Goal: Task Accomplishment & Management: Complete application form

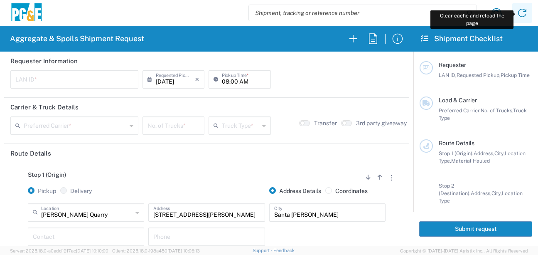
click at [524, 13] on icon at bounding box center [522, 12] width 13 height 13
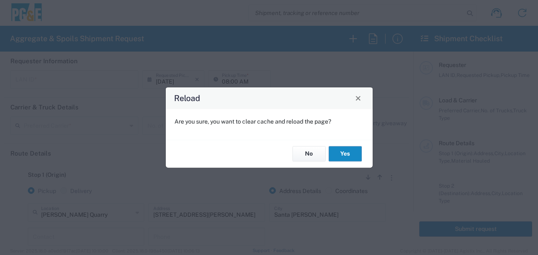
click at [345, 148] on button "Yes" at bounding box center [345, 153] width 33 height 15
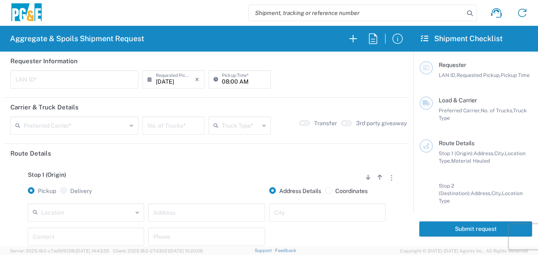
click at [66, 75] on input "text" at bounding box center [74, 78] width 118 height 15
type input "CMA5"
click at [232, 103] on header "Carrier & Truck Details" at bounding box center [206, 107] width 405 height 19
click at [222, 84] on input "08:00 AM" at bounding box center [244, 78] width 44 height 15
type input "06:00 AM"
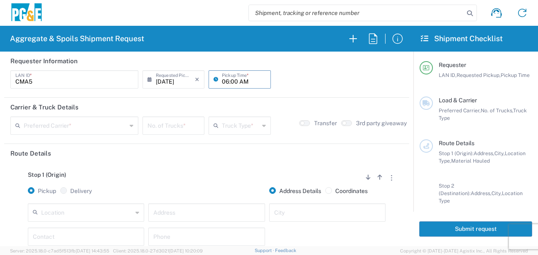
click at [67, 129] on input "text" at bounding box center [75, 125] width 103 height 15
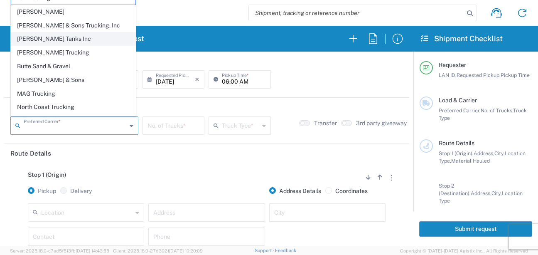
click at [49, 42] on span "[PERSON_NAME] Tanks Inc" at bounding box center [73, 38] width 124 height 13
type input "[PERSON_NAME] Tanks Inc"
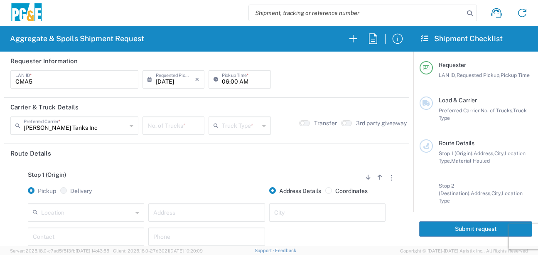
click at [165, 127] on input "number" at bounding box center [174, 125] width 52 height 15
type input "1"
click at [240, 124] on input "text" at bounding box center [240, 125] width 37 height 15
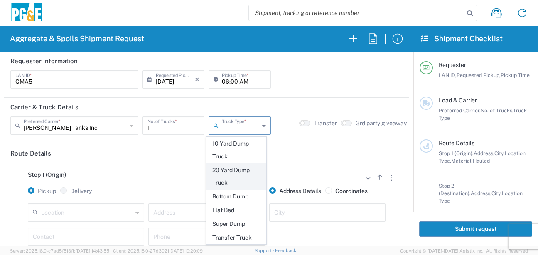
click at [232, 177] on span "20 Yard Dump Truck" at bounding box center [236, 177] width 59 height 26
type input "20 Yard Dump Truck"
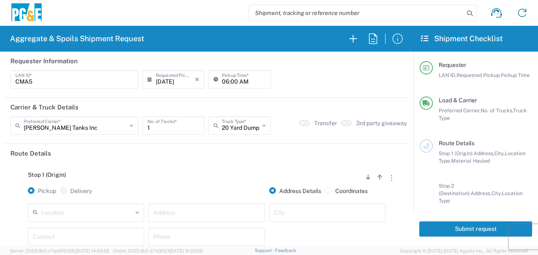
click at [216, 174] on div "Stop 1 (Origin) Add Stop Above Add Stop Below Remove Stop" at bounding box center [206, 179] width 393 height 16
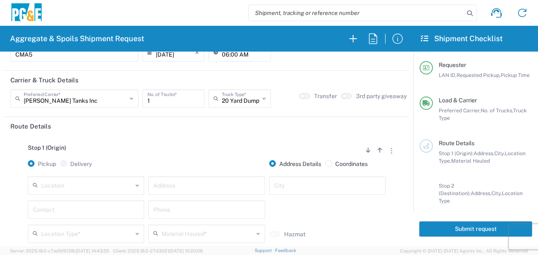
scroll to position [42, 0]
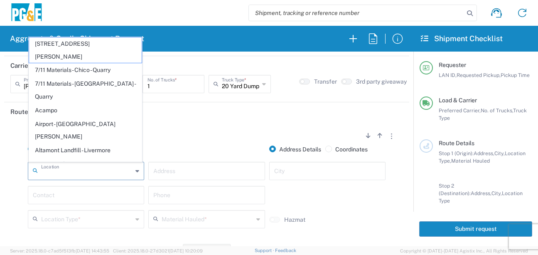
click at [101, 167] on input "text" at bounding box center [86, 170] width 91 height 15
click at [53, 170] on input "text" at bounding box center [86, 170] width 91 height 15
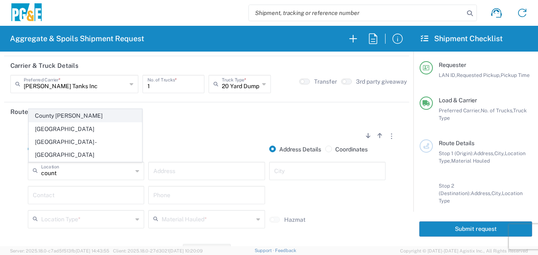
click at [75, 122] on span "County [PERSON_NAME]" at bounding box center [85, 115] width 113 height 13
type input "County [PERSON_NAME]"
type input "[STREET_ADDRESS][PERSON_NAME]"
type input "[PERSON_NAME]"
type input "Quarry"
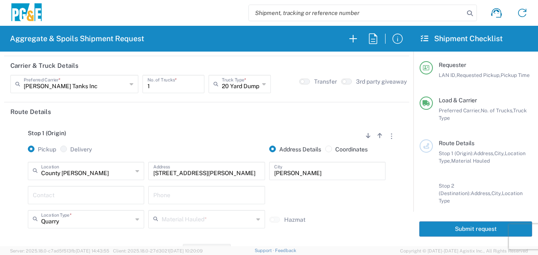
click at [65, 194] on input "text" at bounding box center [86, 194] width 106 height 15
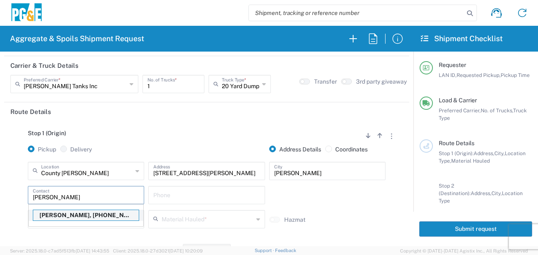
click at [63, 214] on p "[PERSON_NAME], [PHONE_NUMBER]" at bounding box center [86, 215] width 106 height 10
type input "[PERSON_NAME]"
type input "[PHONE_NUMBER]"
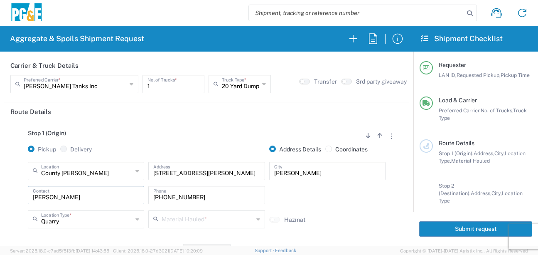
click at [224, 219] on input "text" at bounding box center [207, 218] width 91 height 15
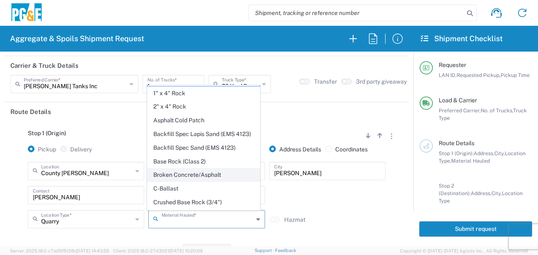
scroll to position [0, 0]
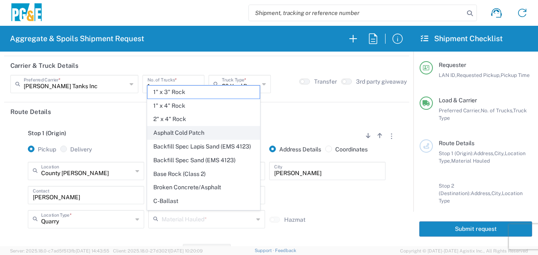
click at [193, 133] on span "Asphalt Cold Patch" at bounding box center [204, 132] width 113 height 13
type input "Asphalt Cold Patch"
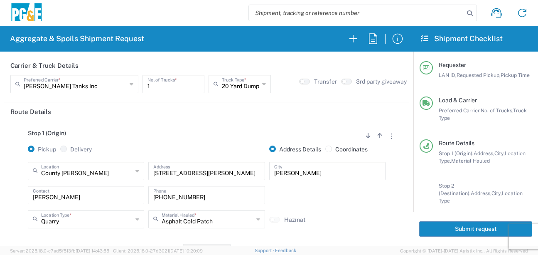
click at [113, 237] on div "Stop 1 (Origin) Add Stop Above Add Stop Below Remove Stop Pickup Delivery Addre…" at bounding box center [206, 186] width 393 height 131
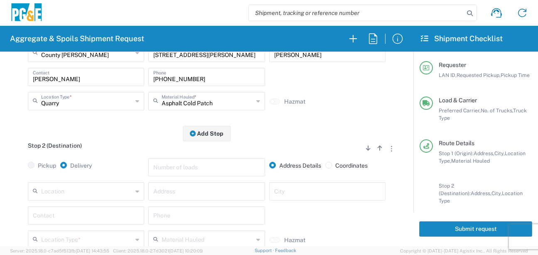
scroll to position [166, 0]
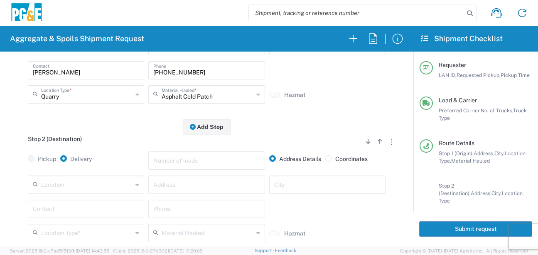
click at [82, 185] on input "text" at bounding box center [86, 184] width 91 height 15
click at [74, 170] on span "Hayward SC" at bounding box center [85, 169] width 113 height 13
type input "Hayward SC"
type input "24300 Clawiter Rd"
type input "Hayward"
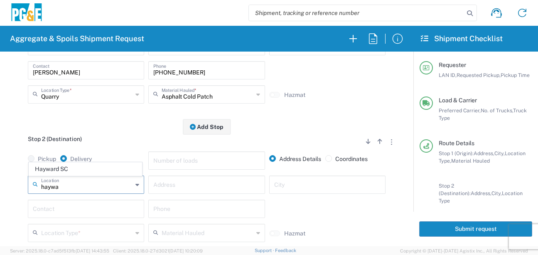
type input "Business No Loading Dock"
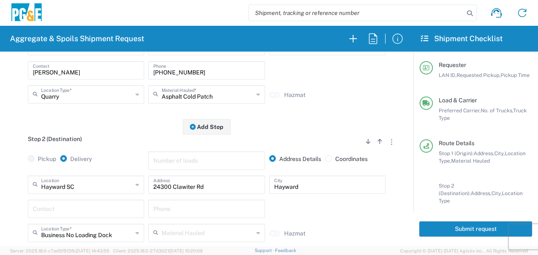
click at [71, 215] on input "text" at bounding box center [86, 208] width 106 height 15
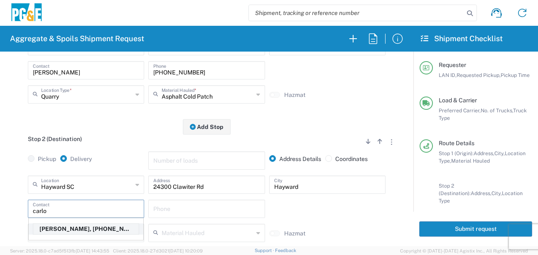
click at [78, 230] on p "[PERSON_NAME], [PHONE_NUMBER]" at bounding box center [86, 229] width 106 height 10
type input "[PERSON_NAME]"
type input "[PHONE_NUMBER]"
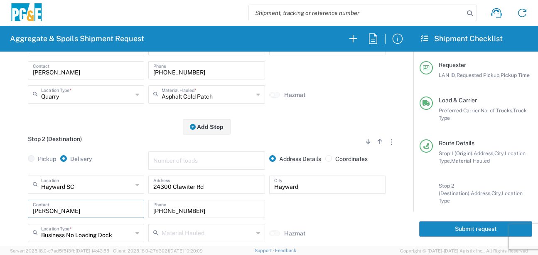
click at [12, 206] on div "Hayward SC Location [GEOGRAPHIC_DATA] [GEOGRAPHIC_DATA] [STREET_ADDRESS][PERSON…" at bounding box center [206, 211] width 393 height 72
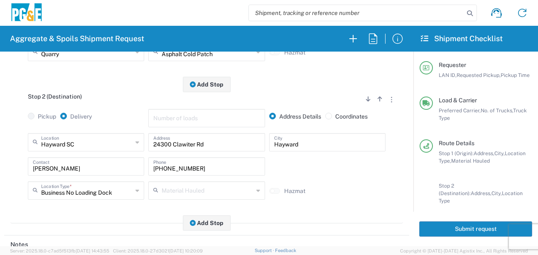
scroll to position [291, 0]
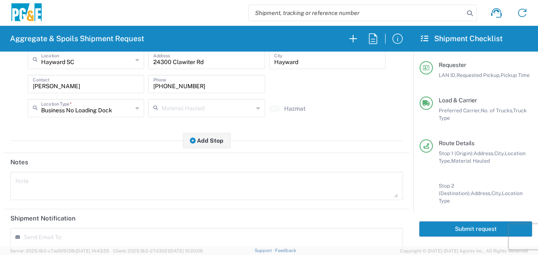
click at [52, 185] on textarea at bounding box center [206, 185] width 383 height 23
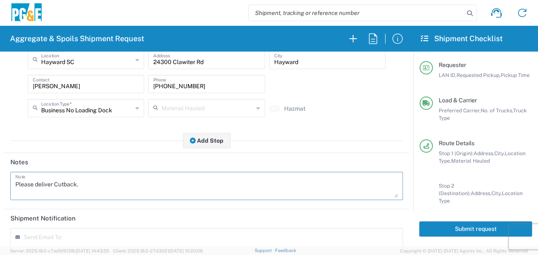
click at [0, 192] on html "Aggregate & Spoils Shipment Request Requester Information CMA5 LAN ID * [DATE] …" at bounding box center [269, 127] width 538 height 255
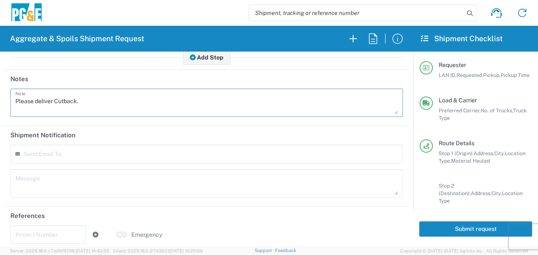
type textarea "Please deliver Cutback."
click at [60, 183] on textarea at bounding box center [206, 183] width 383 height 23
paste textarea "Please deliver Cutback."
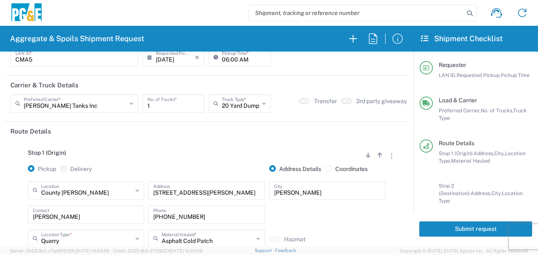
scroll to position [0, 0]
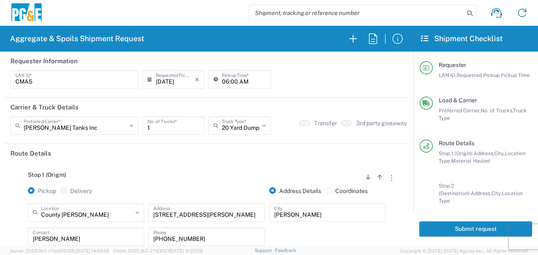
type textarea "Please deliver Cutback."
click at [447, 234] on button "Submit request" at bounding box center [475, 228] width 113 height 15
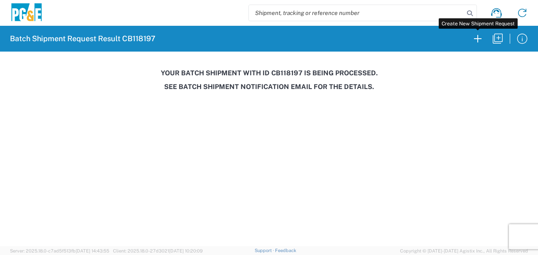
click at [481, 41] on icon "button" at bounding box center [477, 38] width 13 height 13
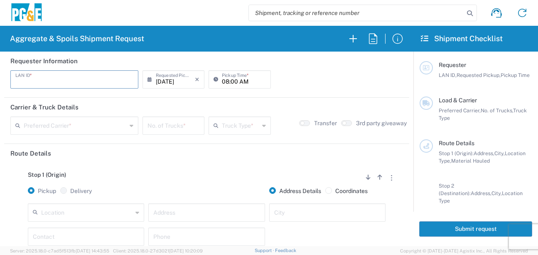
click at [50, 75] on input "text" at bounding box center [74, 78] width 118 height 15
type input "J4AB"
click at [223, 84] on input "08:00 AM" at bounding box center [244, 78] width 44 height 15
click at [232, 82] on input "05:00 AM" at bounding box center [244, 78] width 44 height 15
type input "05:30 AM"
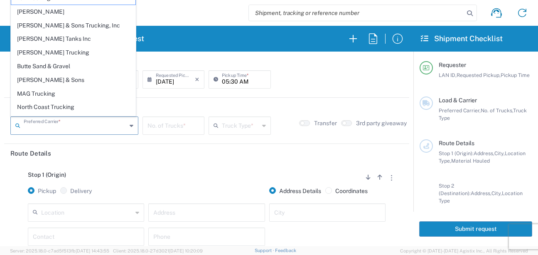
click at [111, 132] on input "text" at bounding box center [75, 125] width 103 height 15
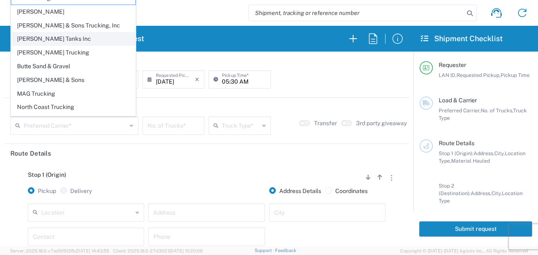
click at [57, 38] on span "[PERSON_NAME] Tanks Inc" at bounding box center [73, 38] width 124 height 13
type input "[PERSON_NAME] Tanks Inc"
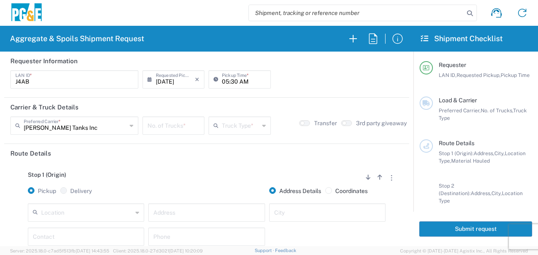
click at [178, 131] on input "number" at bounding box center [174, 125] width 52 height 15
type input "6"
click at [243, 128] on input "text" at bounding box center [240, 125] width 37 height 15
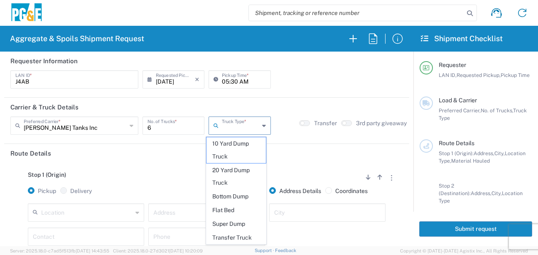
click at [243, 171] on span "20 Yard Dump Truck" at bounding box center [236, 177] width 59 height 26
type input "20 Yard Dump Truck"
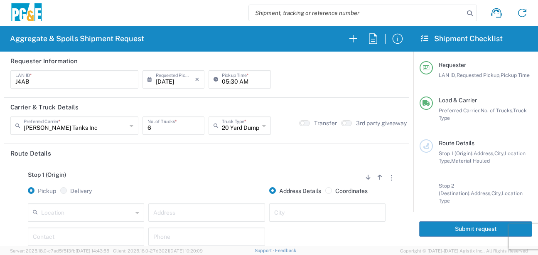
click at [174, 165] on div "Stop 1 (Origin) Add Stop Above Add Stop Below Remove Stop Pickup Delivery Addre…" at bounding box center [206, 228] width 393 height 131
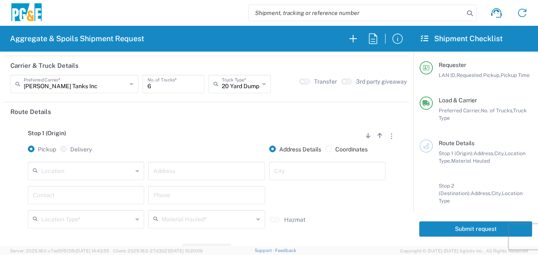
click at [107, 168] on input "text" at bounding box center [86, 170] width 91 height 15
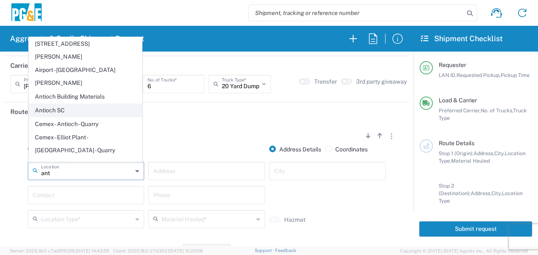
click at [83, 104] on span "Antioch SC" at bounding box center [85, 110] width 113 height 13
type input "Antioch SC"
type input "[STREET_ADDRESS]"
type input "Antioch"
type input "Business No Loading Dock"
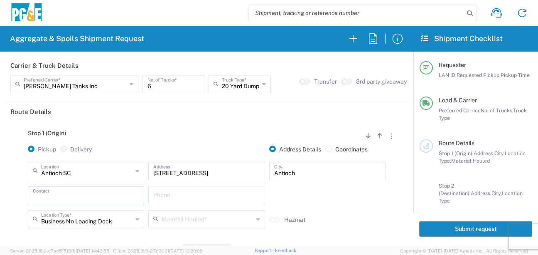
click at [68, 194] on input "text" at bounding box center [86, 194] width 106 height 15
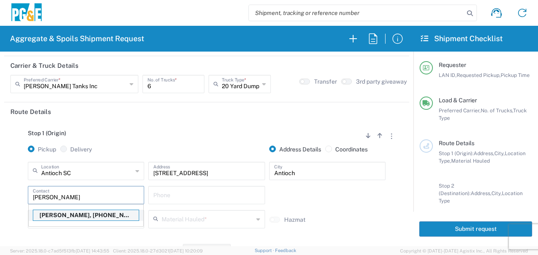
click at [67, 216] on p "[PERSON_NAME], [PHONE_NUMBER]" at bounding box center [86, 215] width 106 height 10
type input "[PERSON_NAME]"
type input "[PHONE_NUMBER]"
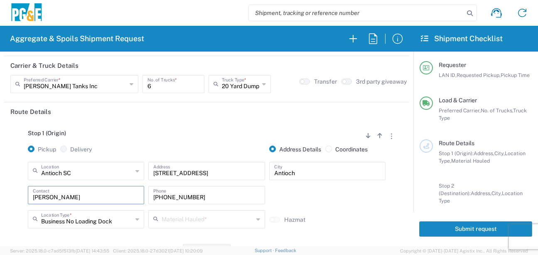
click at [175, 221] on input "text" at bounding box center [207, 218] width 91 height 15
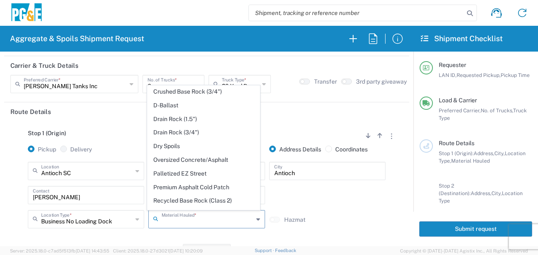
scroll to position [125, 0]
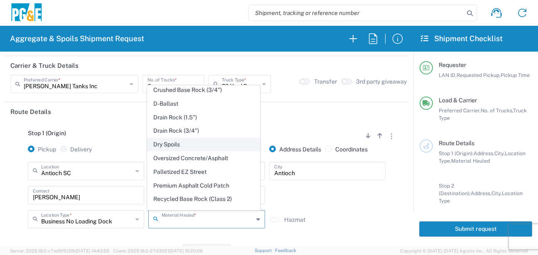
click at [180, 151] on span "Dry Spoils" at bounding box center [204, 144] width 113 height 13
type input "Dry Spoils"
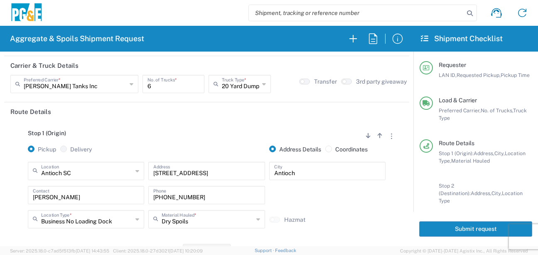
click at [132, 121] on div "Stop 1 (Origin) Add Stop Above Add Stop Below Remove Stop Pickup Delivery Addre…" at bounding box center [206, 186] width 393 height 131
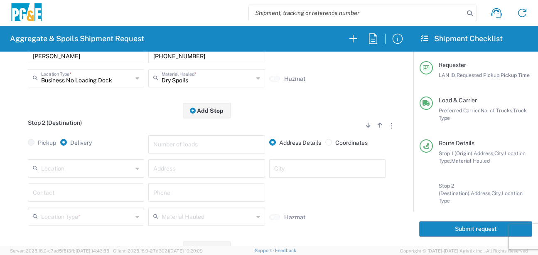
scroll to position [208, 0]
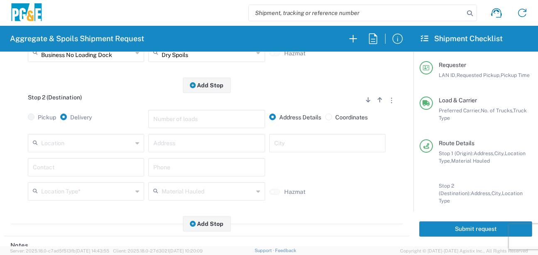
click at [95, 146] on input "text" at bounding box center [86, 142] width 91 height 15
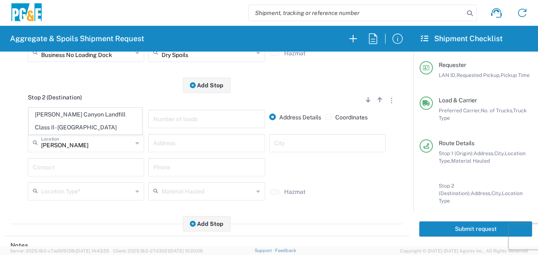
drag, startPoint x: 99, startPoint y: 114, endPoint x: 92, endPoint y: 126, distance: 13.8
click at [98, 114] on span "[PERSON_NAME] Canyon Landfill Class II - [GEOGRAPHIC_DATA]" at bounding box center [85, 121] width 113 height 26
type input "[PERSON_NAME] Canyon Landfill Class II - [GEOGRAPHIC_DATA]"
type input "[STREET_ADDRESS][PERSON_NAME]"
type input "[GEOGRAPHIC_DATA]"
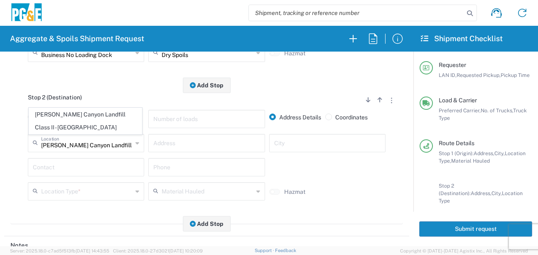
type input "Landfill"
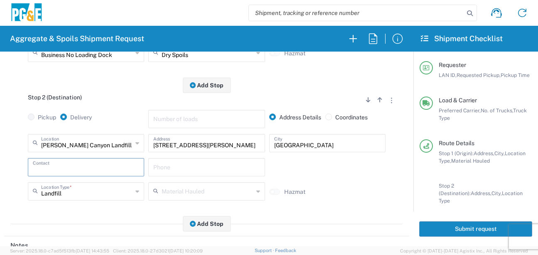
click at [70, 170] on input "text" at bounding box center [86, 166] width 106 height 15
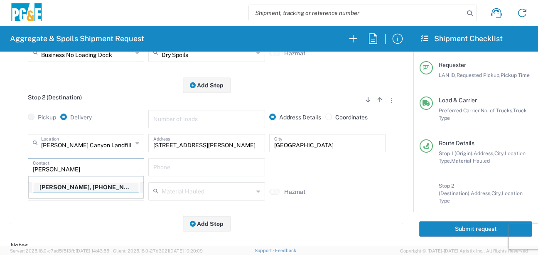
click at [38, 192] on p "[PERSON_NAME], [PHONE_NUMBER]" at bounding box center [86, 187] width 106 height 10
type input "[PERSON_NAME]"
type input "[PHONE_NUMBER]"
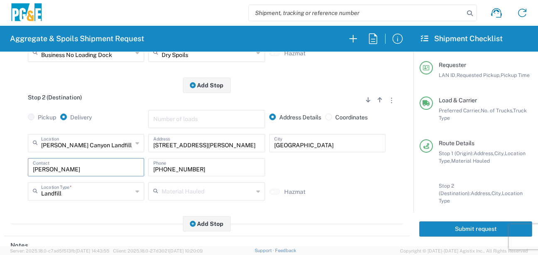
click at [47, 228] on main "Stop 1 (Origin) Add Stop Above Add Stop Below Remove Stop Pickup Delivery Addre…" at bounding box center [206, 94] width 405 height 278
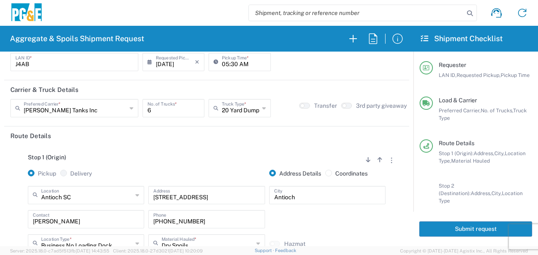
scroll to position [0, 0]
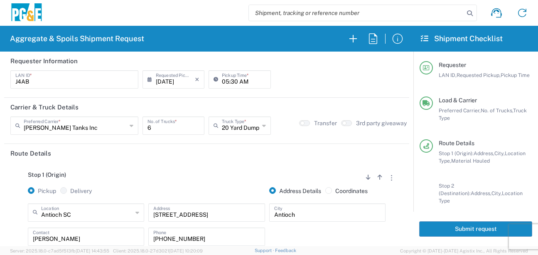
click at [444, 227] on button "Submit request" at bounding box center [475, 228] width 113 height 15
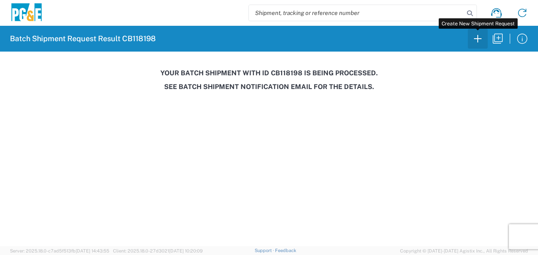
click at [472, 42] on icon "button" at bounding box center [477, 38] width 13 height 13
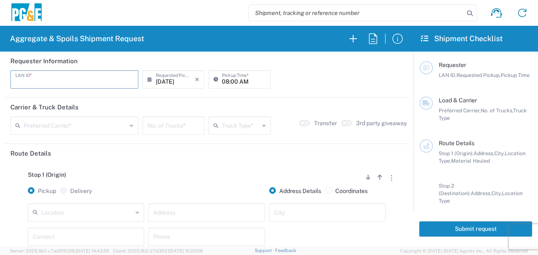
click at [69, 84] on input "text" at bounding box center [74, 78] width 118 height 15
type input "MJON"
click at [223, 81] on input "08:00 AM" at bounding box center [244, 78] width 44 height 15
click at [232, 80] on input "06:00 AM" at bounding box center [244, 78] width 44 height 15
type input "06:30 AM"
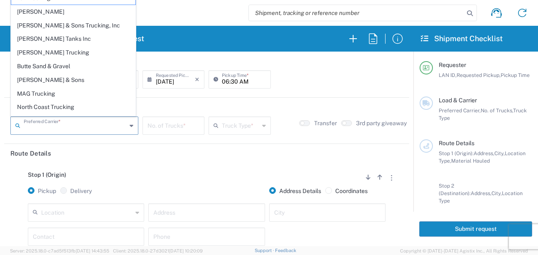
click at [83, 128] on input "text" at bounding box center [75, 125] width 103 height 15
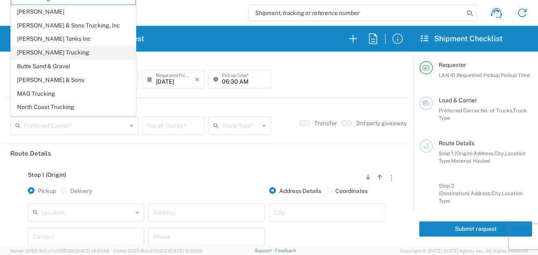
click at [50, 50] on span "[PERSON_NAME] Trucking" at bounding box center [73, 52] width 124 height 13
type input "[PERSON_NAME] Trucking"
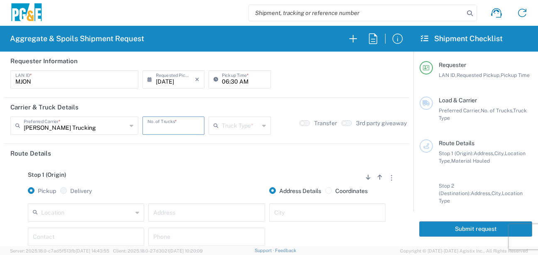
click at [172, 123] on input "number" at bounding box center [174, 125] width 52 height 15
type input "4"
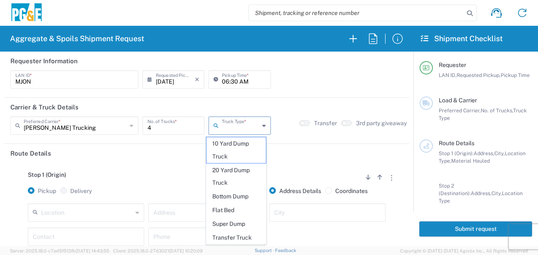
click at [237, 125] on input "text" at bounding box center [240, 125] width 37 height 15
click at [230, 182] on span "20 Yard Dump Truck" at bounding box center [236, 177] width 59 height 26
type input "20 Yard Dump Truck"
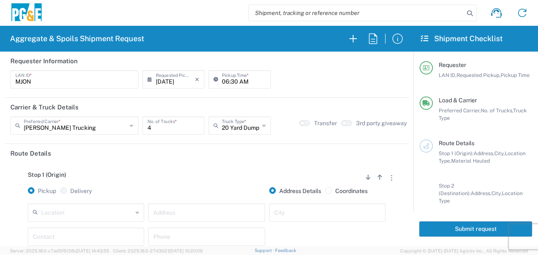
click at [220, 155] on header "Route Details" at bounding box center [206, 153] width 405 height 19
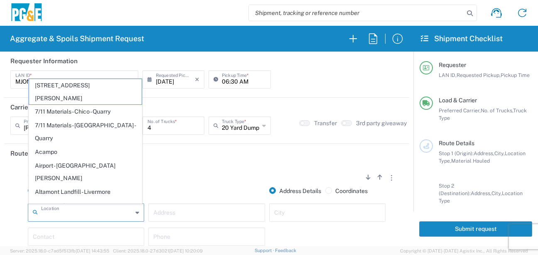
click at [115, 212] on input "text" at bounding box center [86, 212] width 91 height 15
click at [76, 213] on input "text" at bounding box center [86, 212] width 91 height 15
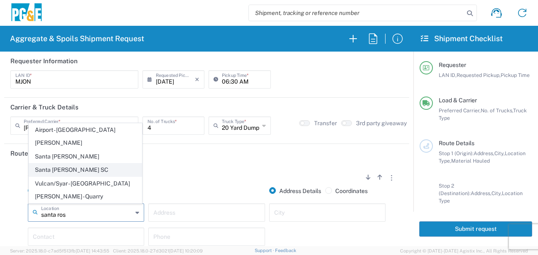
click at [55, 176] on span "Santa [PERSON_NAME] SC" at bounding box center [85, 169] width 113 height 13
type input "Santa [PERSON_NAME] SC"
type input "[STREET_ADDRESS]"
type input "Santa [PERSON_NAME]"
type input "Business No Loading Dock"
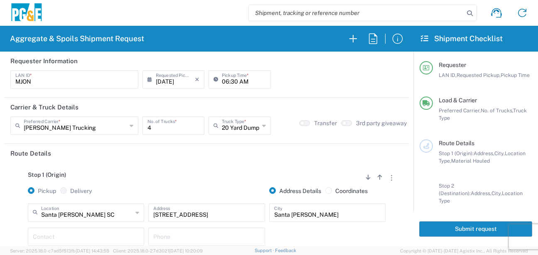
click at [148, 168] on div "Stop 1 (Origin) Add Stop Above Add Stop Below Remove Stop Pickup Delivery Addre…" at bounding box center [206, 228] width 393 height 131
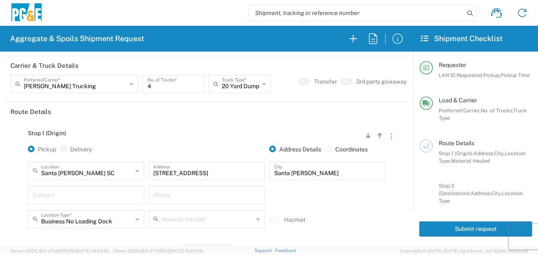
click at [100, 192] on input "text" at bounding box center [86, 194] width 106 height 15
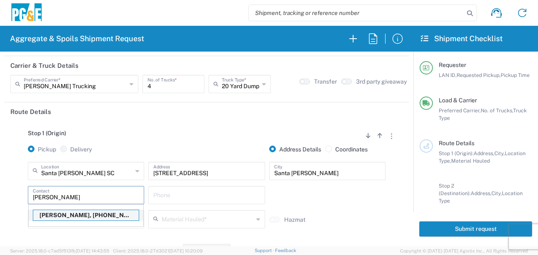
click at [90, 218] on p "[PERSON_NAME], [PHONE_NUMBER]" at bounding box center [86, 215] width 106 height 10
type input "[PERSON_NAME]"
type input "[PHONE_NUMBER]"
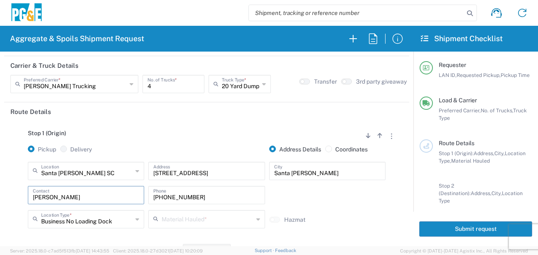
click at [162, 225] on input "text" at bounding box center [207, 218] width 91 height 15
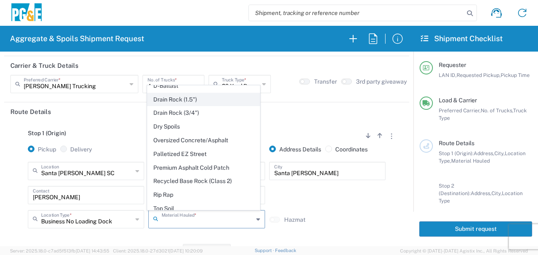
scroll to position [161, 0]
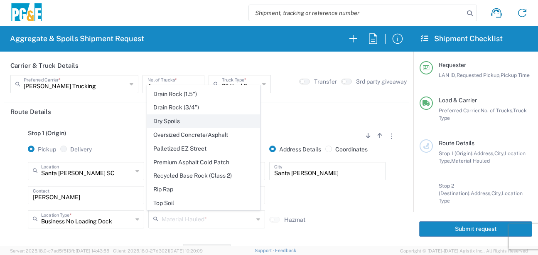
click at [177, 123] on span "Dry Spoils" at bounding box center [204, 121] width 113 height 13
type input "Dry Spoils"
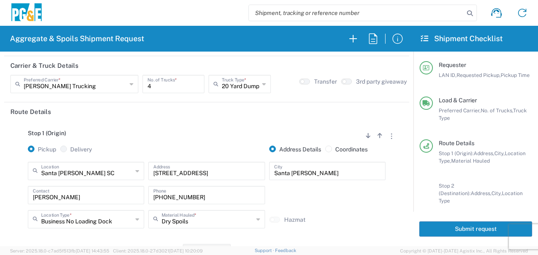
click at [137, 228] on div "Business No Loading Dock Location Type *" at bounding box center [86, 219] width 116 height 18
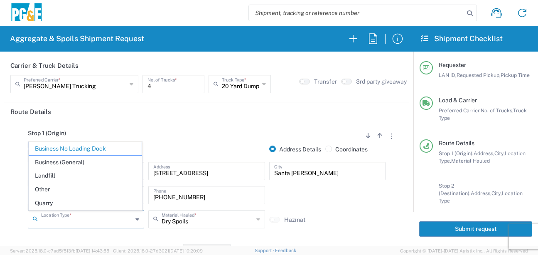
scroll to position [125, 0]
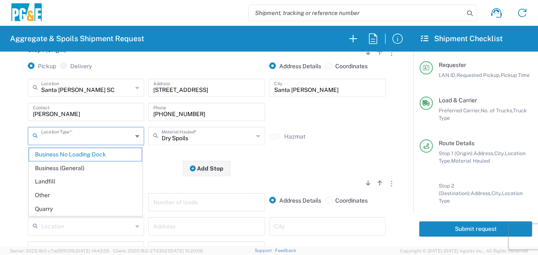
click at [331, 155] on div "Stop 1 (Origin) Add Stop Above Add Stop Below Remove Stop Pickup Delivery Addre…" at bounding box center [206, 103] width 393 height 131
type input "Business No Loading Dock"
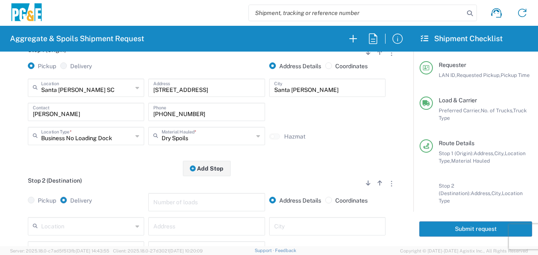
scroll to position [166, 0]
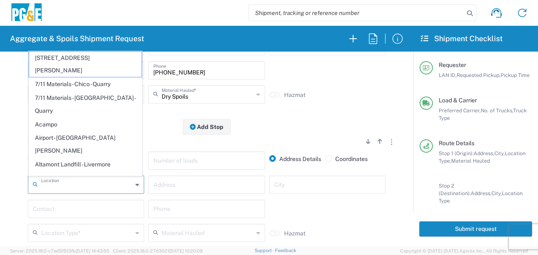
click at [111, 183] on input "text" at bounding box center [86, 184] width 91 height 15
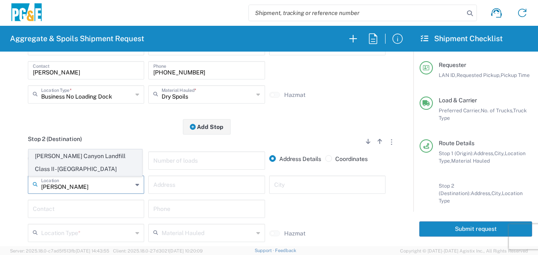
click at [124, 161] on span "[PERSON_NAME] Canyon Landfill Class II - [GEOGRAPHIC_DATA]" at bounding box center [85, 163] width 113 height 26
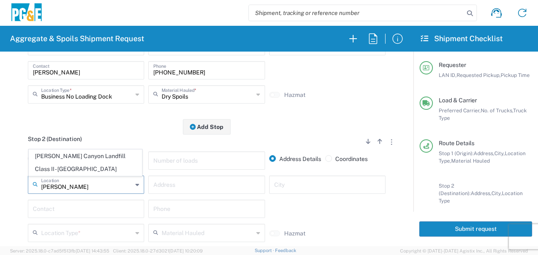
type input "[PERSON_NAME] Canyon Landfill Class II - [GEOGRAPHIC_DATA]"
type input "[STREET_ADDRESS][PERSON_NAME]"
type input "[GEOGRAPHIC_DATA]"
type input "Landfill"
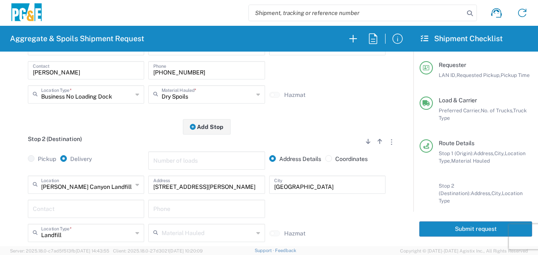
click at [81, 214] on input "text" at bounding box center [86, 208] width 106 height 15
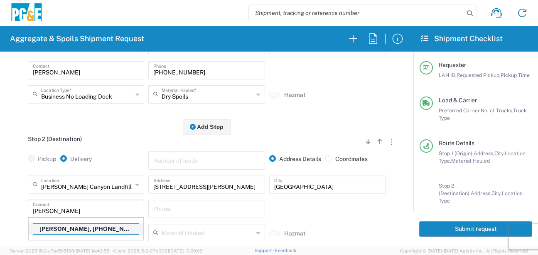
click at [73, 231] on p "[PERSON_NAME], [PHONE_NUMBER]" at bounding box center [86, 229] width 106 height 10
type input "[PERSON_NAME]"
type input "[PHONE_NUMBER]"
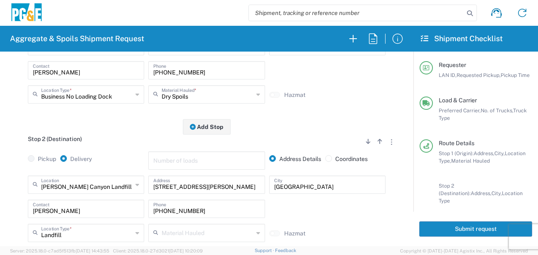
click at [7, 207] on main "Stop 1 (Origin) Add Stop Above Add Stop Below Remove Stop Pickup Delivery Addre…" at bounding box center [206, 135] width 405 height 278
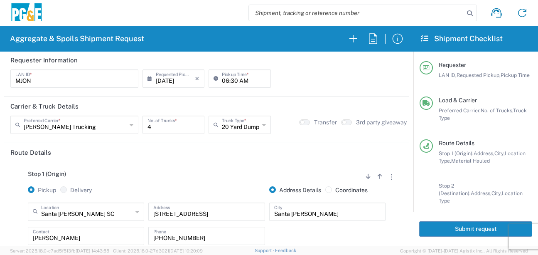
scroll to position [0, 0]
click at [478, 228] on button "Submit request" at bounding box center [475, 228] width 113 height 15
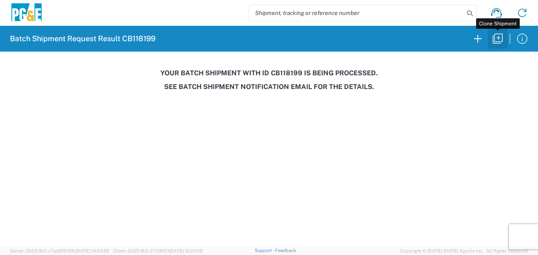
click at [497, 38] on icon "button" at bounding box center [497, 38] width 13 height 13
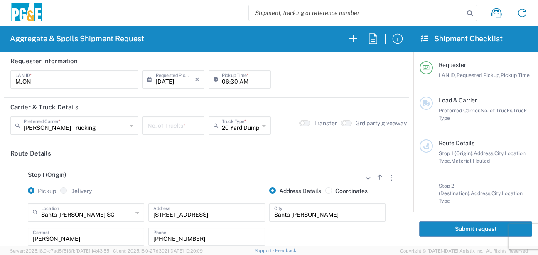
click at [223, 83] on input "06:30 AM" at bounding box center [244, 78] width 44 height 15
click at [230, 79] on input "07:30 AM" at bounding box center [244, 78] width 44 height 15
type input "07:00 AM"
click at [165, 127] on input "number" at bounding box center [174, 125] width 52 height 15
type input "3"
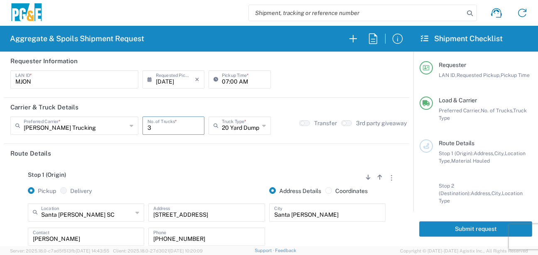
click at [138, 162] on header "Route Details" at bounding box center [206, 153] width 405 height 19
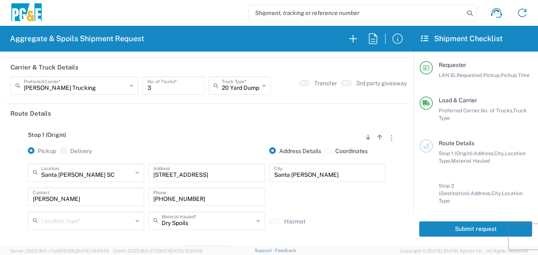
scroll to position [83, 0]
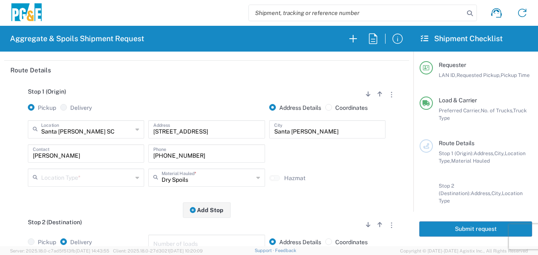
click at [77, 177] on input "text" at bounding box center [86, 177] width 91 height 15
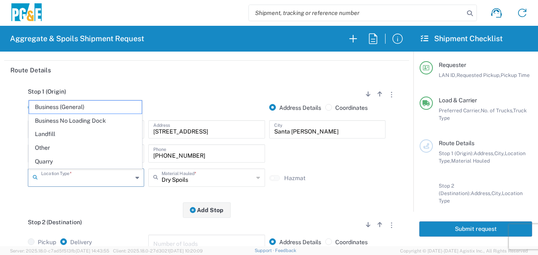
click at [61, 124] on span "Business No Loading Dock" at bounding box center [85, 120] width 113 height 13
type input "Business No Loading Dock"
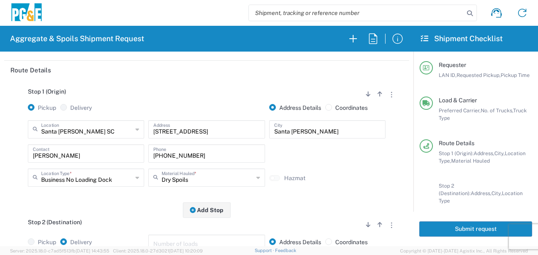
click at [99, 222] on div "Stop 2 (Destination) Add Stop Above Add Stop Below Remove Stop" at bounding box center [206, 227] width 393 height 16
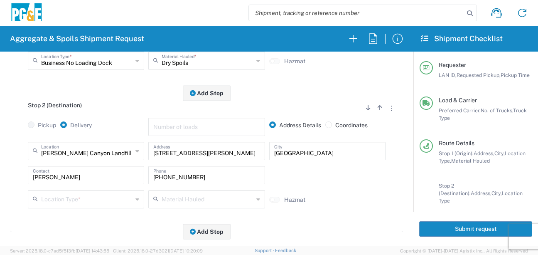
scroll to position [208, 0]
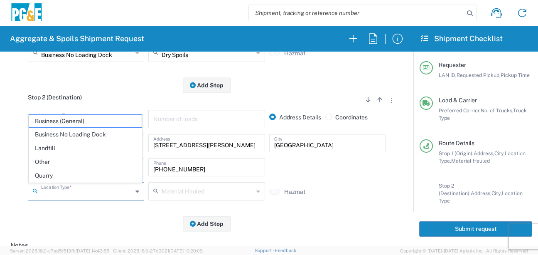
click at [74, 188] on input "text" at bounding box center [86, 190] width 91 height 15
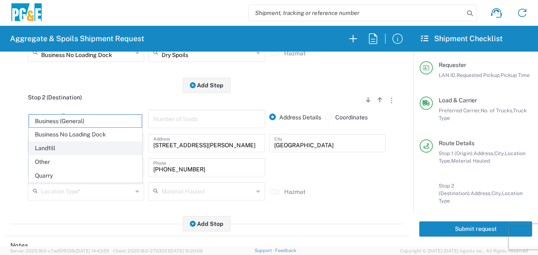
drag, startPoint x: 62, startPoint y: 144, endPoint x: 64, endPoint y: 161, distance: 17.2
click at [62, 144] on span "Landfill" at bounding box center [85, 148] width 113 height 13
type input "Landfill"
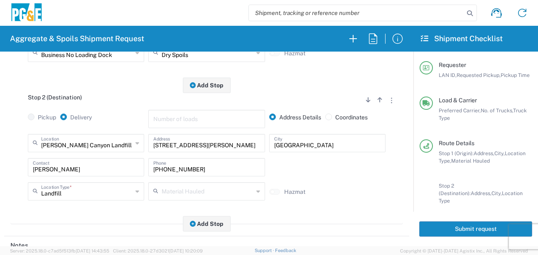
click at [67, 213] on div "Stop 2 (Destination) Add Stop Above Add Stop Below Remove Stop Pickup Delivery …" at bounding box center [206, 154] width 393 height 139
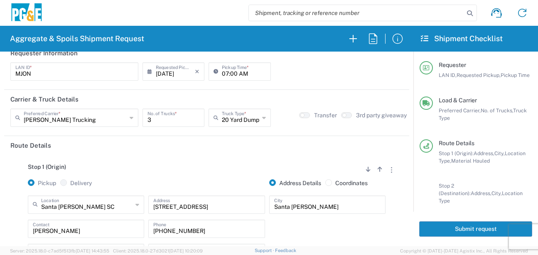
scroll to position [0, 0]
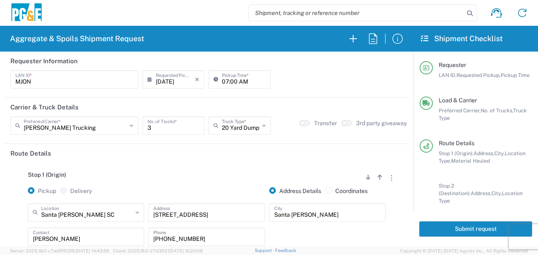
click at [445, 232] on button "Submit request" at bounding box center [475, 228] width 113 height 15
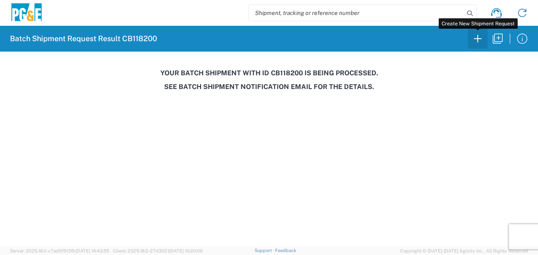
click at [479, 44] on icon "button" at bounding box center [477, 38] width 13 height 13
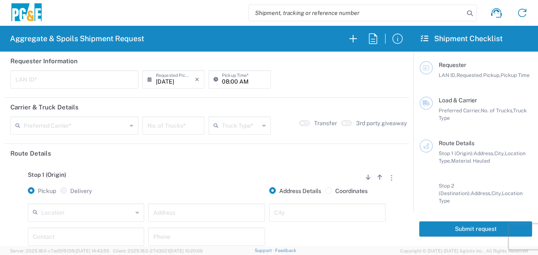
click at [76, 80] on input "text" at bounding box center [74, 78] width 118 height 15
type input "D4A6"
click at [222, 78] on input "08:00 AM" at bounding box center [244, 78] width 44 height 15
type input "06:00 AM"
click at [73, 123] on input "text" at bounding box center [75, 125] width 103 height 15
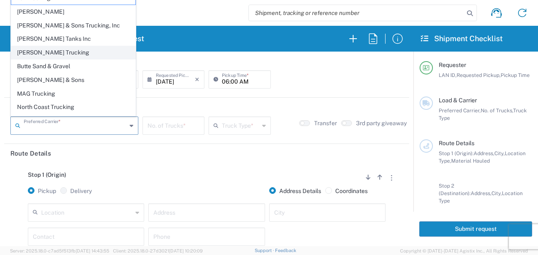
click at [45, 52] on span "[PERSON_NAME] Trucking" at bounding box center [73, 52] width 124 height 13
type input "[PERSON_NAME] Trucking"
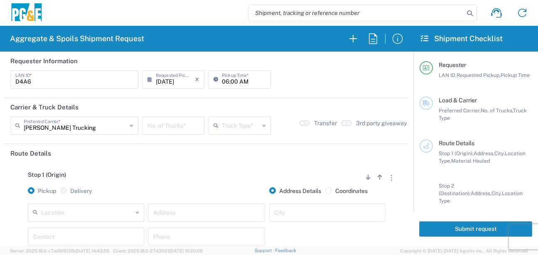
click at [173, 125] on input "number" at bounding box center [174, 125] width 52 height 15
type input "6"
click at [234, 124] on input "text" at bounding box center [240, 125] width 37 height 15
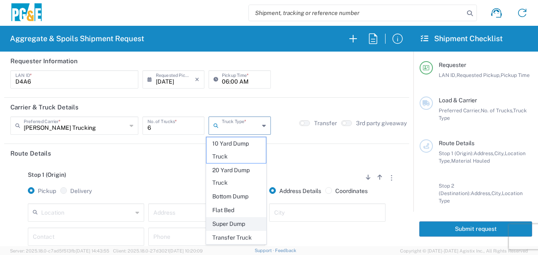
click at [227, 227] on span "Super Dump" at bounding box center [236, 223] width 59 height 13
type input "Super Dump"
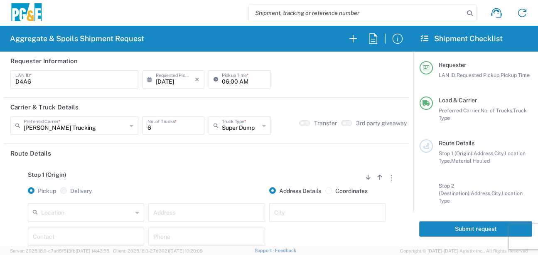
click at [99, 211] on input "text" at bounding box center [86, 212] width 91 height 15
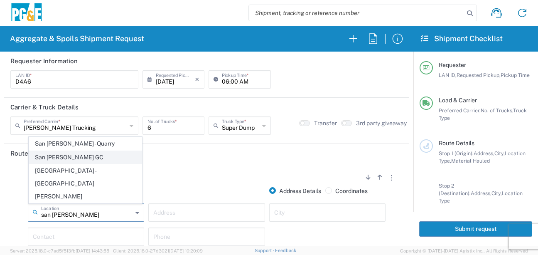
click at [86, 164] on span "San [PERSON_NAME] GC" at bounding box center [85, 157] width 113 height 13
type input "San [PERSON_NAME] GC"
type input "[STREET_ADDRESS]"
type input "[GEOGRAPHIC_DATA][PERSON_NAME]"
type input "Business No Loading Dock"
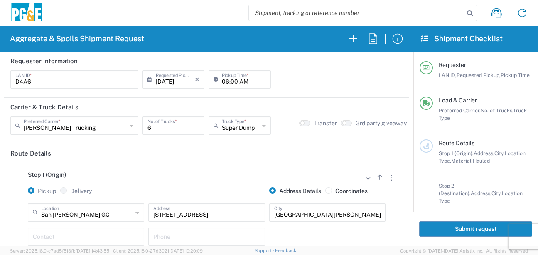
click at [166, 178] on div "Stop 1 (Origin) Add Stop Above Add Stop Below Remove Stop" at bounding box center [206, 179] width 393 height 16
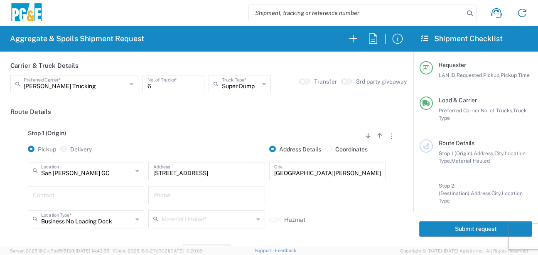
click at [93, 197] on input "text" at bounding box center [86, 194] width 106 height 15
click at [76, 195] on input "text" at bounding box center [86, 194] width 106 height 15
type input "d"
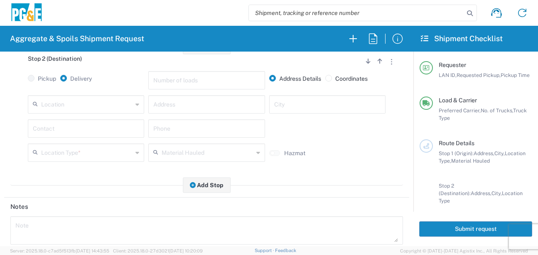
scroll to position [249, 0]
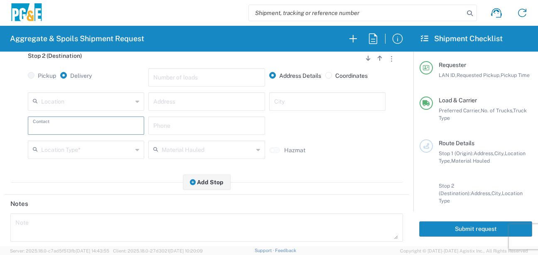
click at [76, 122] on input "text" at bounding box center [86, 125] width 106 height 15
type input "d"
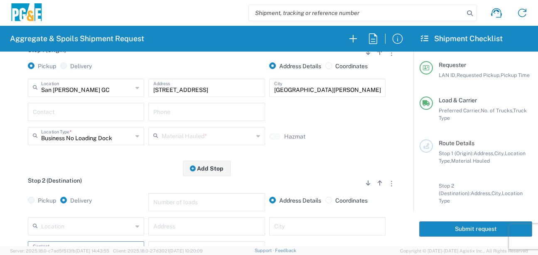
scroll to position [0, 0]
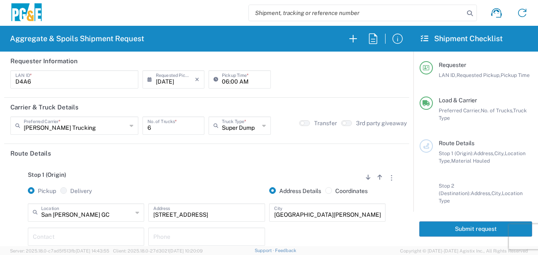
click at [16, 214] on div "[GEOGRAPHIC_DATA][PERSON_NAME] GC Location [GEOGRAPHIC_DATA][PERSON_NAME] [GEOG…" at bounding box center [206, 239] width 393 height 72
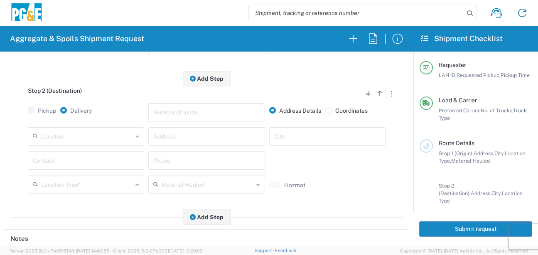
scroll to position [249, 0]
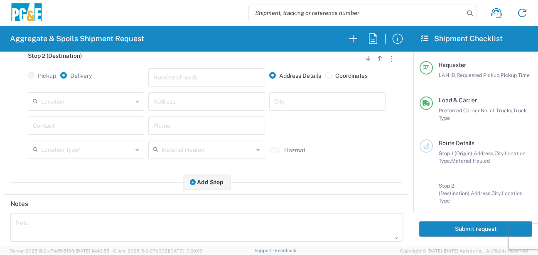
click at [75, 99] on input "text" at bounding box center [86, 101] width 91 height 15
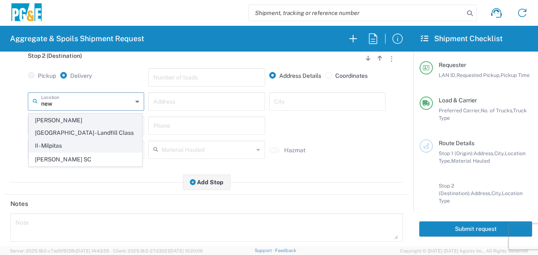
click at [86, 119] on span "[PERSON_NAME][GEOGRAPHIC_DATA] - Landfill Class II - Milpitas" at bounding box center [85, 133] width 113 height 38
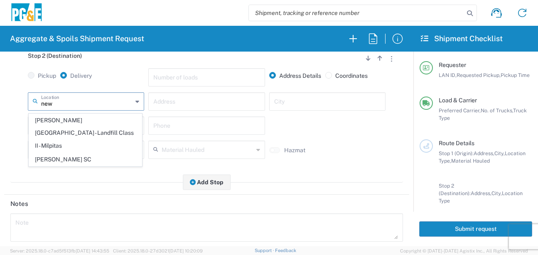
type input "[PERSON_NAME][GEOGRAPHIC_DATA] - Landfill Class II - Milpitas"
type input "[STREET_ADDRESS][PERSON_NAME]"
type input "Milpitas"
type input "Landfill"
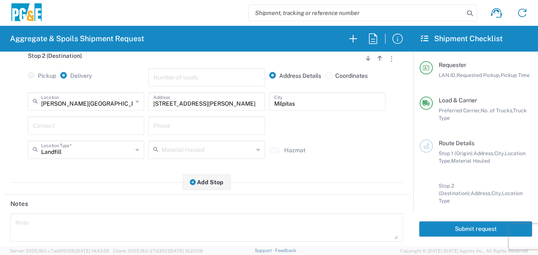
click at [78, 124] on input "text" at bounding box center [86, 125] width 106 height 15
type input "[PERSON_NAME]"
click at [186, 126] on input "text" at bounding box center [206, 125] width 106 height 15
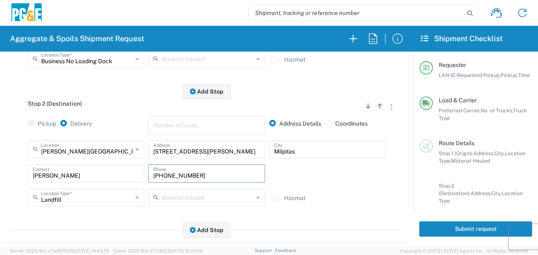
scroll to position [125, 0]
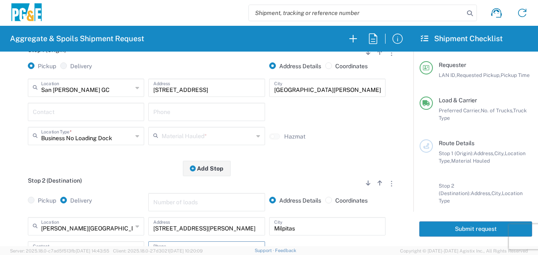
type input "[PHONE_NUMBER]"
click at [175, 113] on input "text" at bounding box center [206, 111] width 106 height 15
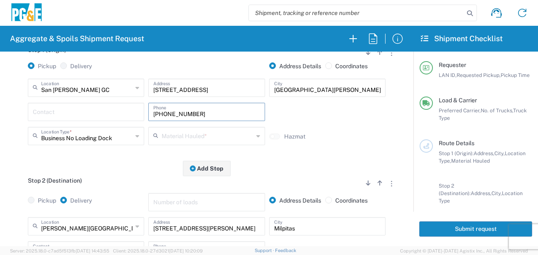
type input "[PHONE_NUMBER]"
click at [86, 119] on div "Contact" at bounding box center [86, 112] width 116 height 18
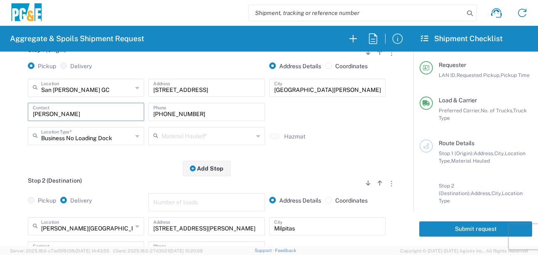
type input "[PERSON_NAME]"
click at [99, 170] on div "Stop 2 (Destination) Add Stop Above Add Stop Below Remove Stop Pickup Delivery …" at bounding box center [206, 237] width 393 height 139
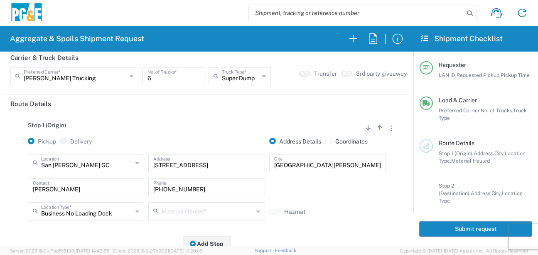
scroll to position [49, 0]
click at [200, 221] on div "Material Hauled *" at bounding box center [206, 211] width 116 height 18
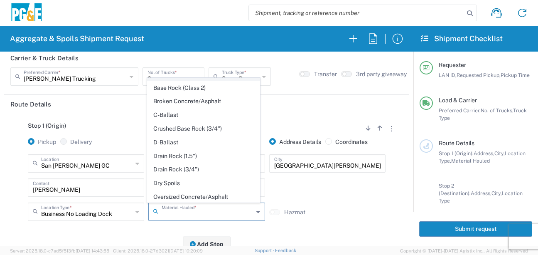
scroll to position [83, 0]
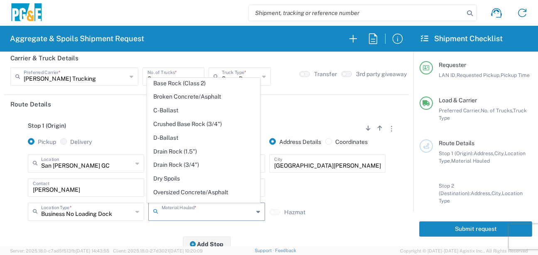
drag, startPoint x: 175, startPoint y: 189, endPoint x: 170, endPoint y: 193, distance: 6.5
click at [175, 185] on span "Dry Spoils" at bounding box center [204, 178] width 113 height 13
type input "Dry Spoils"
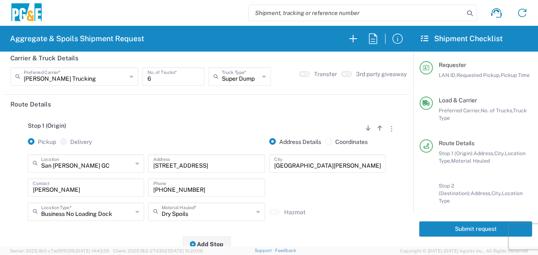
click at [138, 221] on div "Business No Loading Dock Location Type * Business No Loading Dock Business (Gen…" at bounding box center [86, 214] width 121 height 24
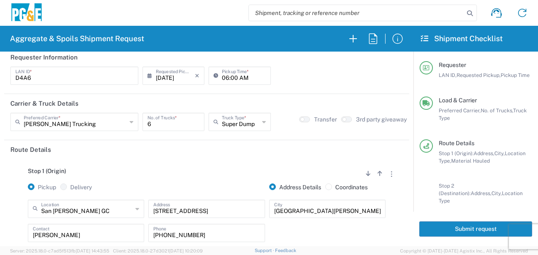
scroll to position [0, 0]
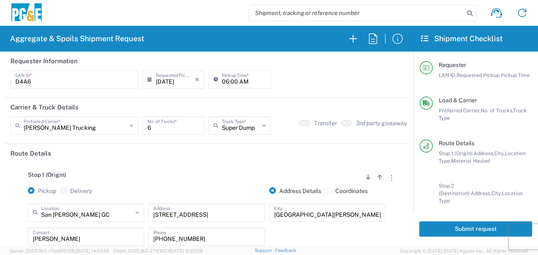
click at [215, 165] on div "Stop 1 (Origin) Add Stop Above Add Stop Below Remove Stop Pickup Delivery Addre…" at bounding box center [206, 228] width 393 height 131
click at [477, 231] on button "Submit request" at bounding box center [475, 228] width 113 height 15
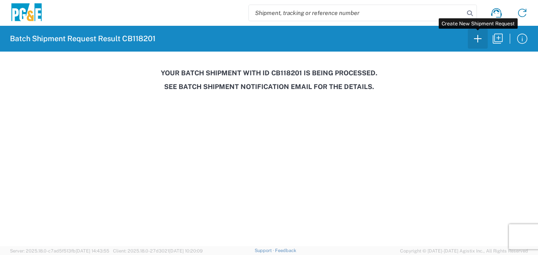
click at [479, 30] on button "button" at bounding box center [478, 39] width 20 height 20
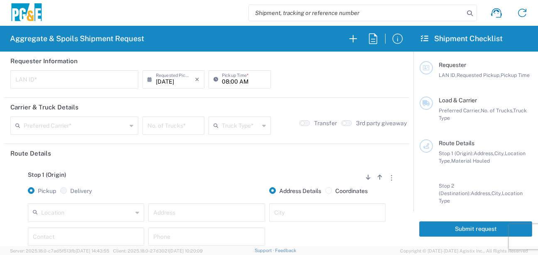
click at [56, 79] on input "text" at bounding box center [74, 78] width 118 height 15
type input "LXRJ"
click at [224, 80] on input "08:00 AM" at bounding box center [244, 78] width 44 height 15
type input "06:00 AM"
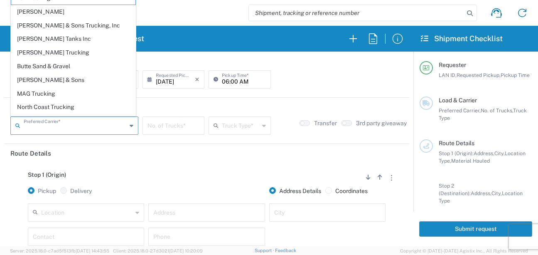
click at [93, 128] on input "text" at bounding box center [75, 125] width 103 height 15
click at [55, 51] on span "[PERSON_NAME] Trucking" at bounding box center [73, 52] width 124 height 13
type input "[PERSON_NAME] Trucking"
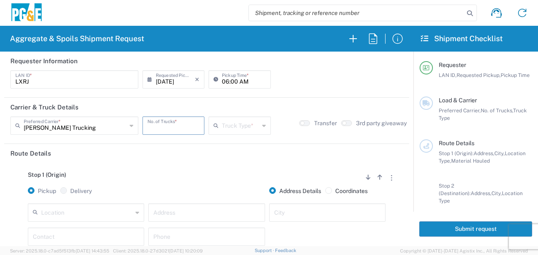
click at [179, 127] on input "number" at bounding box center [174, 125] width 52 height 15
type input "6"
click at [222, 128] on input "text" at bounding box center [240, 125] width 37 height 15
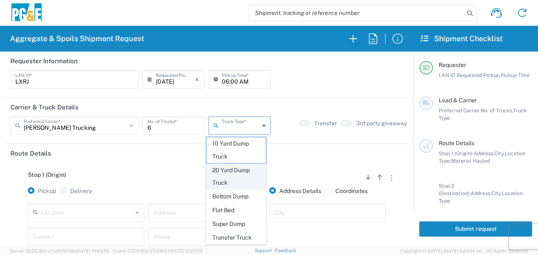
click at [219, 175] on span "20 Yard Dump Truck" at bounding box center [236, 177] width 59 height 26
type input "20 Yard Dump Truck"
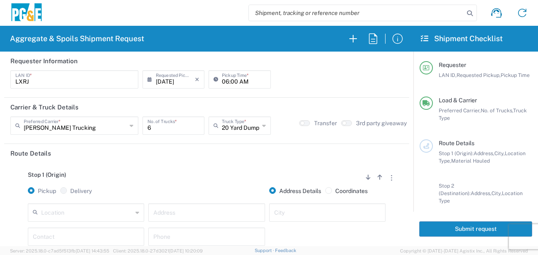
click at [216, 166] on div "Stop 1 (Origin) Add Stop Above Add Stop Below Remove Stop Pickup Delivery Addre…" at bounding box center [206, 228] width 393 height 131
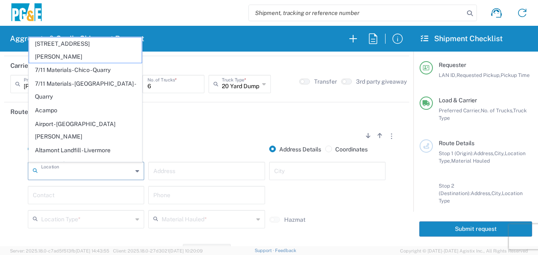
click at [63, 175] on input "text" at bounding box center [86, 170] width 91 height 15
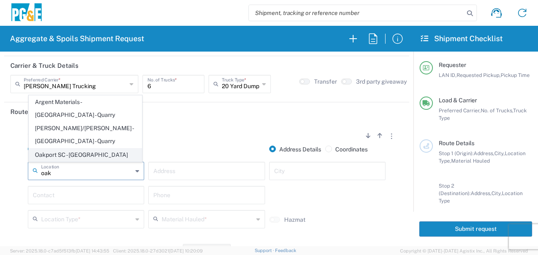
click at [57, 150] on span "Oakport SC - [GEOGRAPHIC_DATA]" at bounding box center [85, 154] width 113 height 13
type input "Oakport SC - [GEOGRAPHIC_DATA]"
type input "[STREET_ADDRESS]"
type input "[GEOGRAPHIC_DATA]"
type input "Business No Loading Dock"
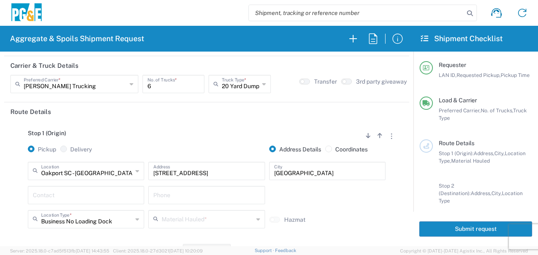
click at [50, 196] on input "text" at bounding box center [86, 194] width 106 height 15
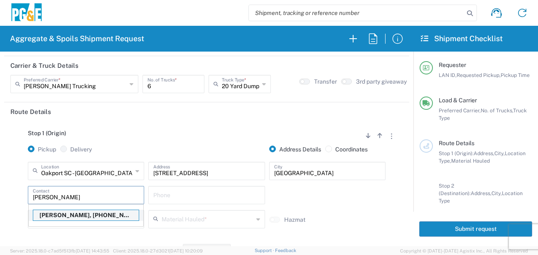
click at [58, 218] on p "[PERSON_NAME], [PHONE_NUMBER]" at bounding box center [86, 215] width 106 height 10
type input "[PERSON_NAME]"
type input "[PHONE_NUMBER]"
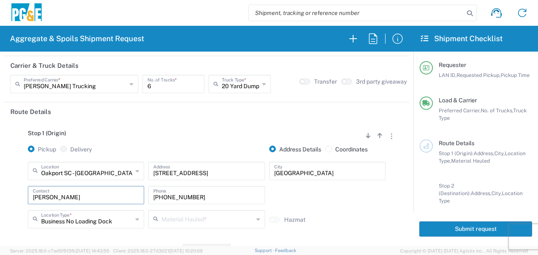
click at [150, 220] on div "Material Hauled *" at bounding box center [206, 219] width 116 height 18
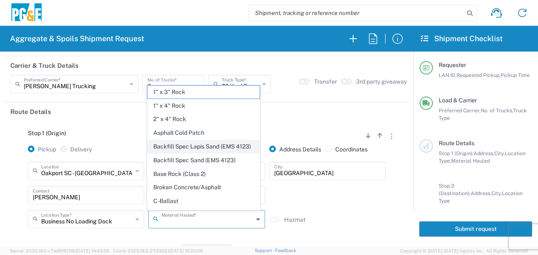
scroll to position [125, 0]
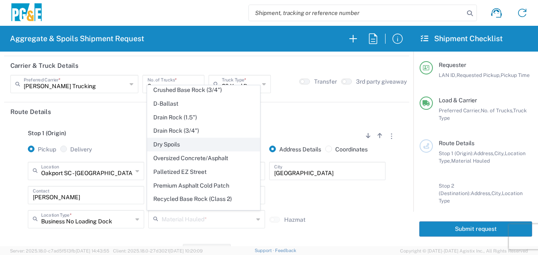
click at [170, 151] on span "Dry Spoils" at bounding box center [204, 144] width 113 height 13
type input "Dry Spoils"
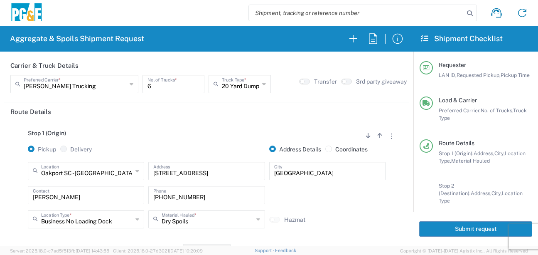
click at [131, 230] on div "Business No Loading Dock Location Type * Business No Loading Dock Business (Gen…" at bounding box center [86, 222] width 121 height 24
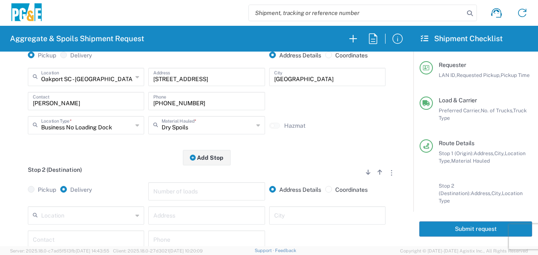
scroll to position [166, 0]
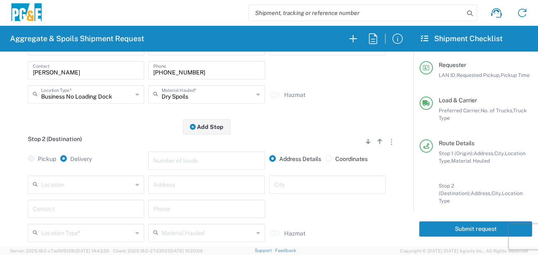
click at [81, 187] on input "text" at bounding box center [86, 184] width 91 height 15
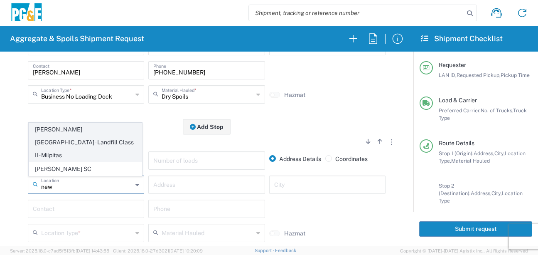
click at [89, 144] on span "[PERSON_NAME][GEOGRAPHIC_DATA] - Landfill Class II - Milpitas" at bounding box center [85, 142] width 113 height 38
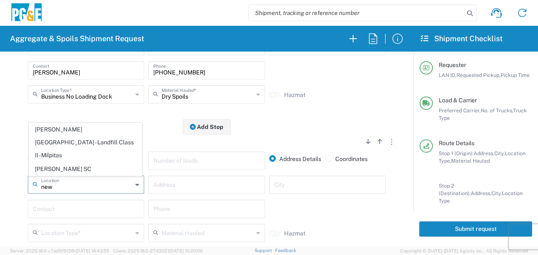
type input "[PERSON_NAME][GEOGRAPHIC_DATA] - Landfill Class II - Milpitas"
type input "[STREET_ADDRESS][PERSON_NAME]"
type input "Milpitas"
type input "Landfill"
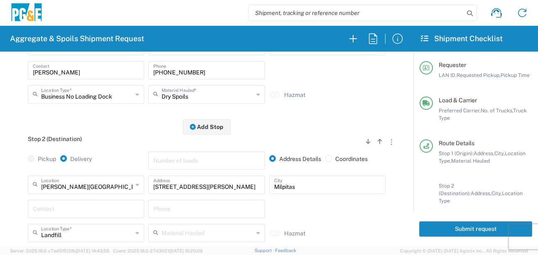
click at [73, 205] on input "text" at bounding box center [86, 208] width 106 height 15
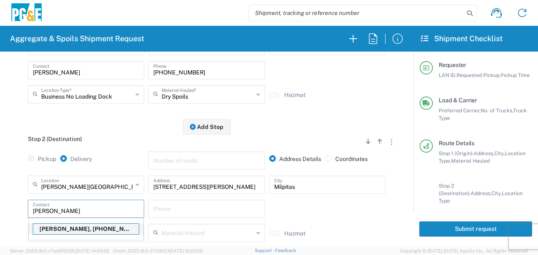
click at [68, 230] on p "[PERSON_NAME], [PHONE_NUMBER]" at bounding box center [86, 229] width 106 height 10
type input "[PERSON_NAME]"
type input "[PHONE_NUMBER]"
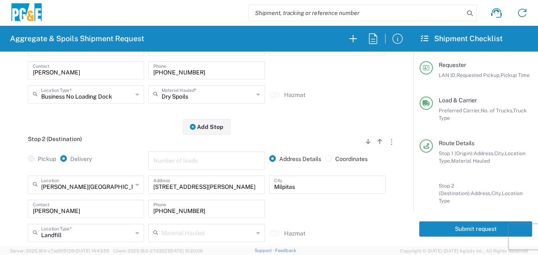
click at [7, 190] on main "Stop 1 (Origin) Add Stop Above Add Stop Below Remove Stop Pickup Delivery Addre…" at bounding box center [206, 135] width 405 height 278
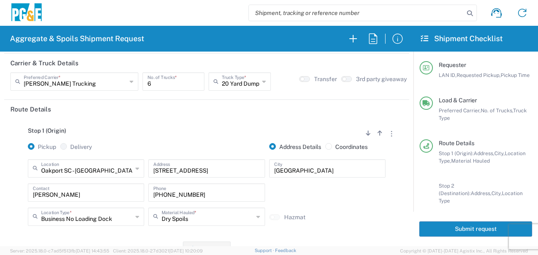
scroll to position [0, 0]
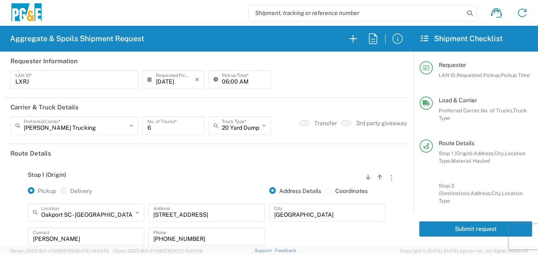
click at [435, 225] on button "Submit request" at bounding box center [475, 228] width 113 height 15
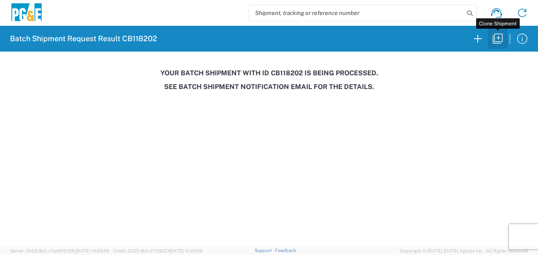
click at [495, 38] on icon "button" at bounding box center [498, 39] width 10 height 10
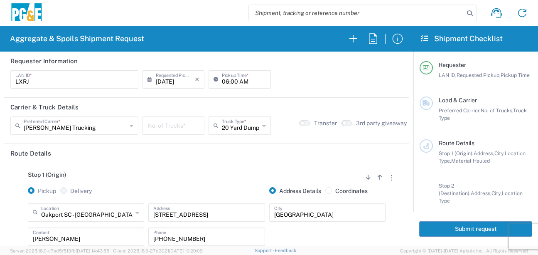
click at [227, 80] on input "06:00 AM" at bounding box center [244, 78] width 44 height 15
click at [230, 80] on input "06:00 AM" at bounding box center [244, 78] width 44 height 15
type input "06:30 AM"
click at [168, 121] on input "number" at bounding box center [174, 125] width 52 height 15
type input "6"
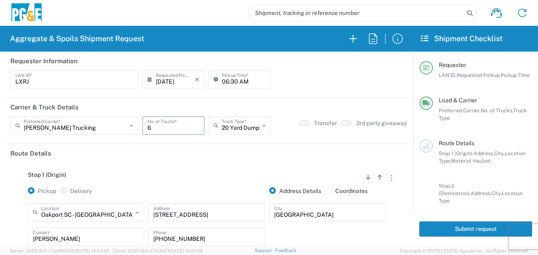
click at [165, 164] on div "Stop 1 (Origin) Add Stop Above Add Stop Below Remove Stop Pickup Delivery Addre…" at bounding box center [206, 228] width 393 height 131
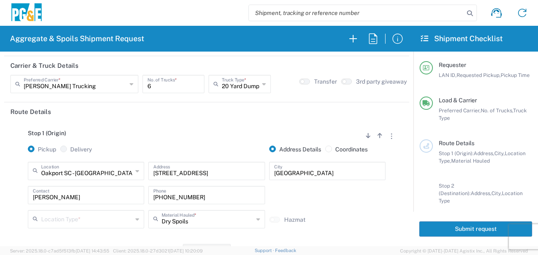
click at [76, 220] on input "text" at bounding box center [86, 218] width 91 height 15
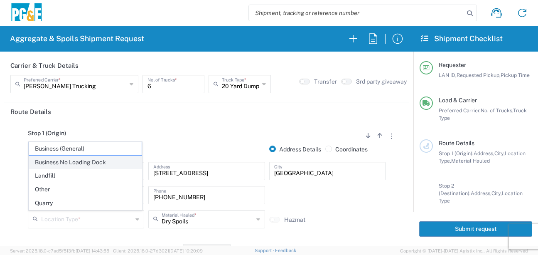
click at [80, 168] on span "Business No Loading Dock" at bounding box center [85, 162] width 113 height 13
type input "Business No Loading Dock"
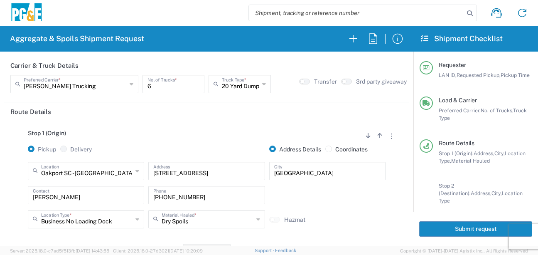
click at [178, 125] on div "Stop 1 (Origin) Add Stop Above Add Stop Below Remove Stop Pickup Delivery Addre…" at bounding box center [206, 186] width 393 height 131
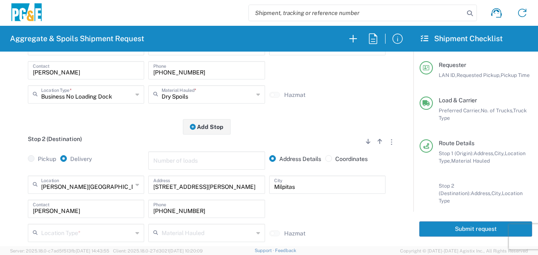
scroll to position [208, 0]
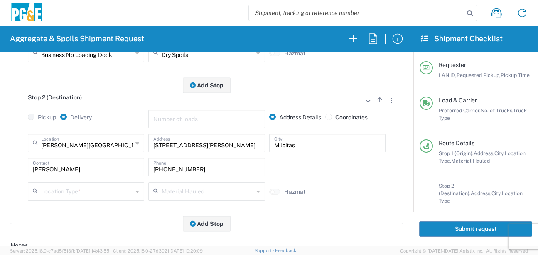
click at [91, 192] on input "text" at bounding box center [86, 190] width 91 height 15
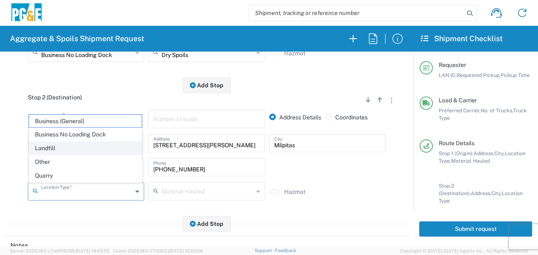
click at [74, 150] on span "Landfill" at bounding box center [85, 148] width 113 height 13
type input "Landfill"
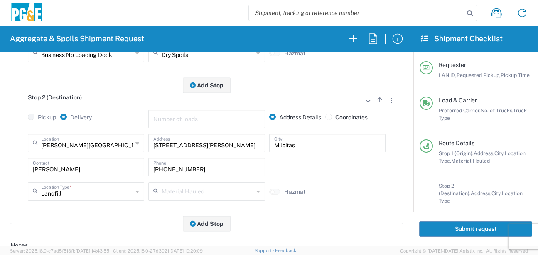
click at [109, 230] on main "Stop 1 (Origin) Add Stop Above Add Stop Below Remove Stop Pickup Delivery Addre…" at bounding box center [206, 94] width 405 height 278
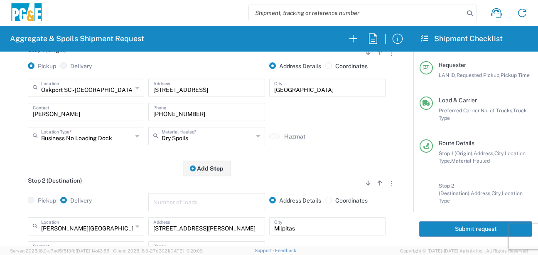
scroll to position [0, 0]
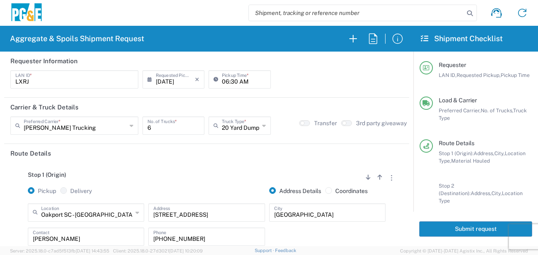
click at [449, 226] on button "Submit request" at bounding box center [475, 228] width 113 height 15
